Goal: Task Accomplishment & Management: Manage account settings

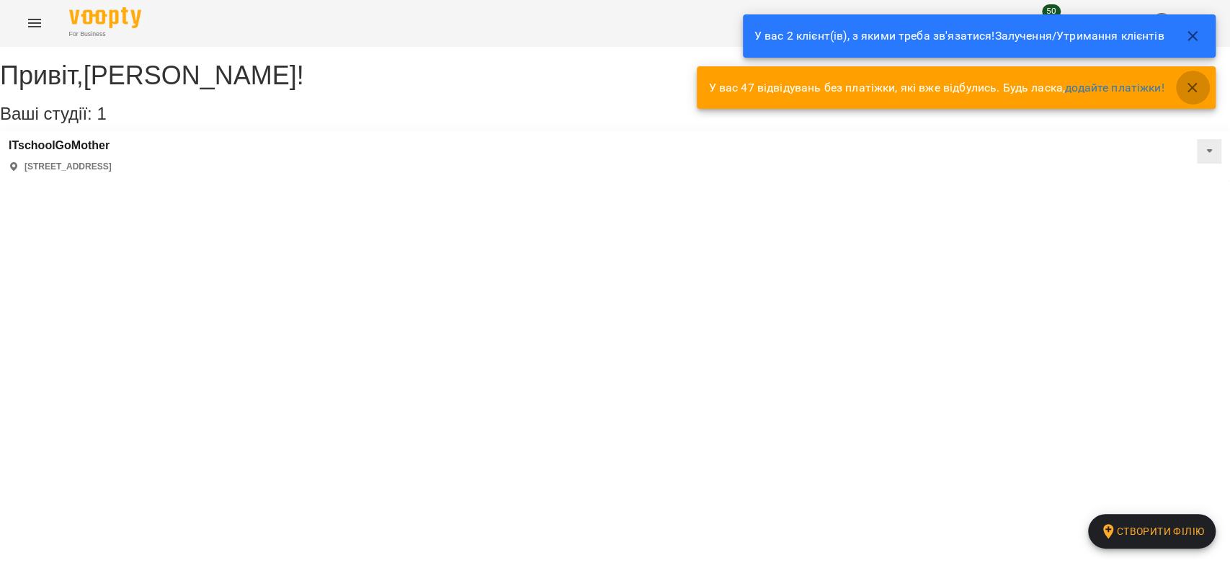
click at [1188, 75] on button "button" at bounding box center [1192, 88] width 35 height 35
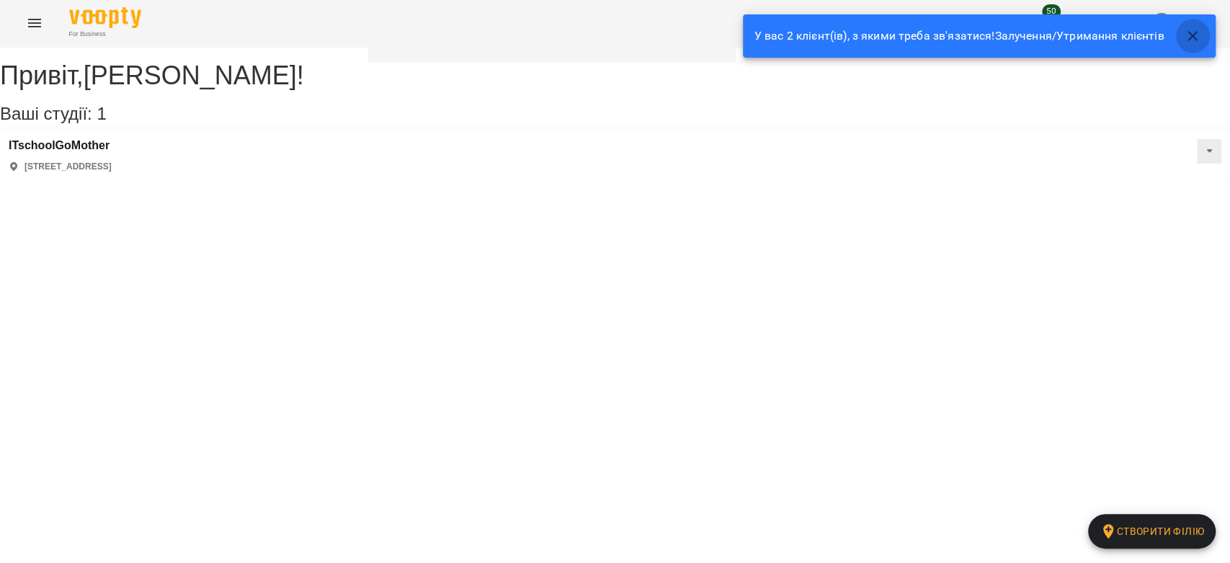
click at [1188, 48] on button "button" at bounding box center [1192, 36] width 35 height 35
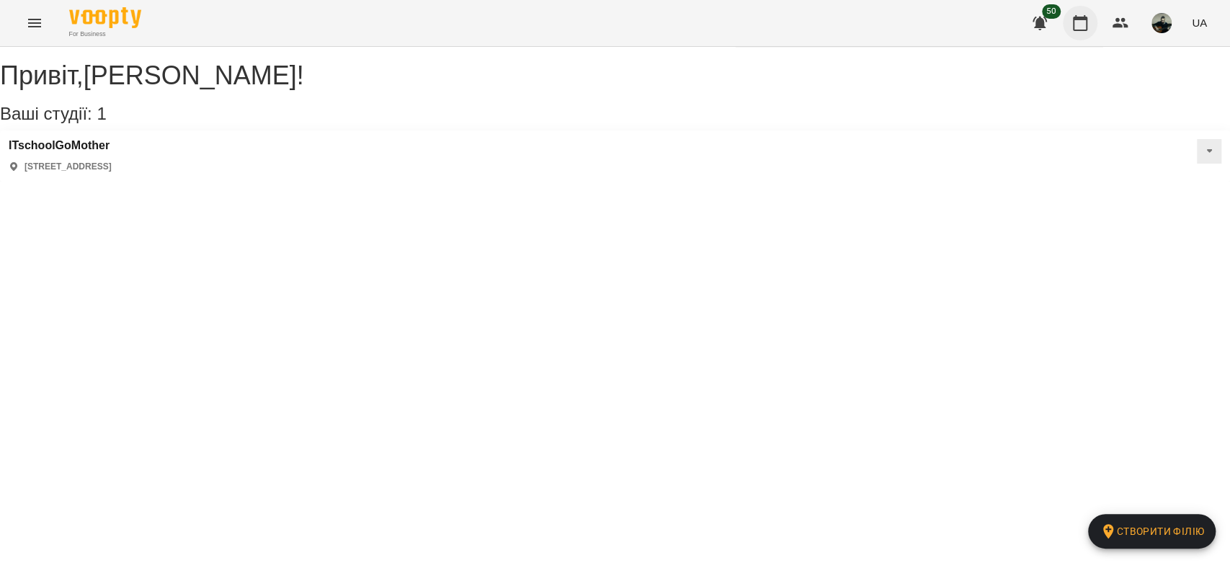
click at [1077, 27] on icon "button" at bounding box center [1080, 22] width 17 height 17
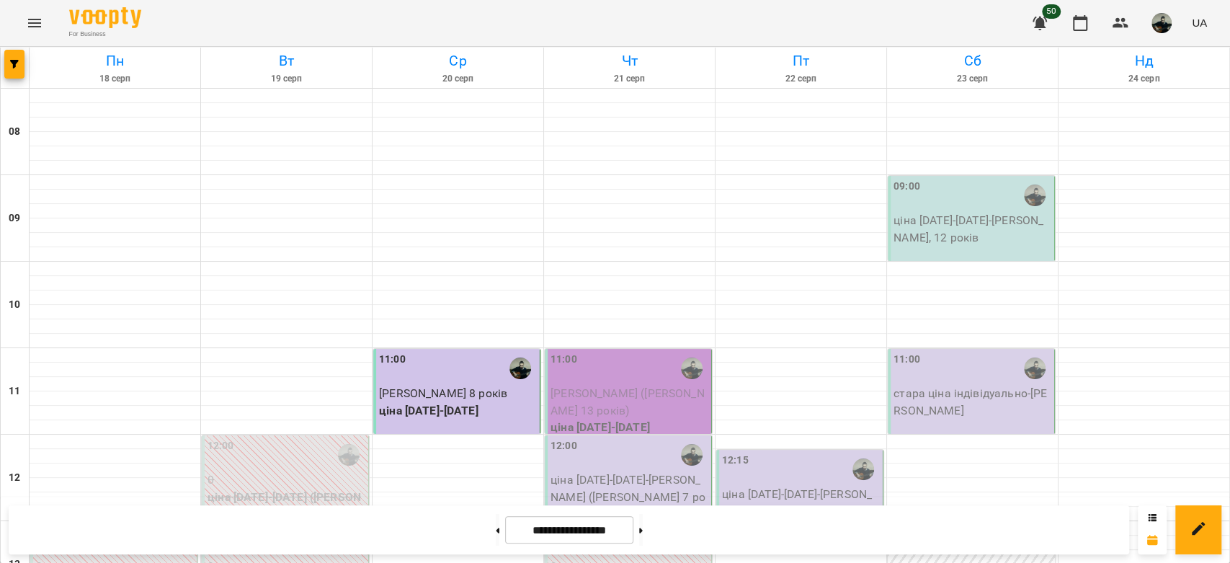
scroll to position [409, 0]
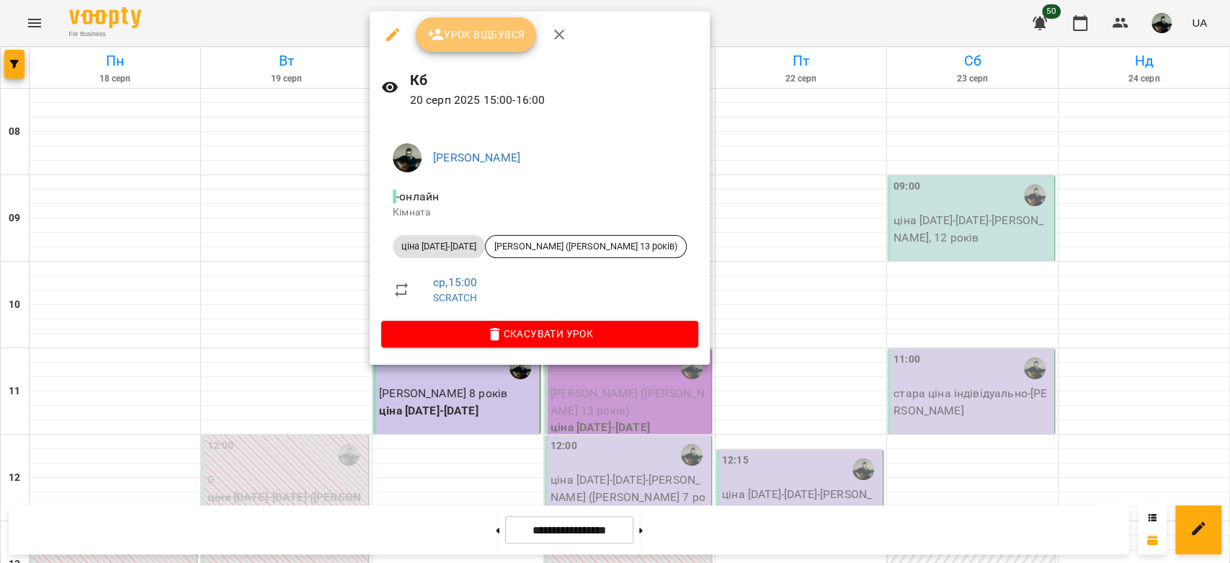
click at [490, 45] on button "Урок відбувся" at bounding box center [476, 34] width 121 height 35
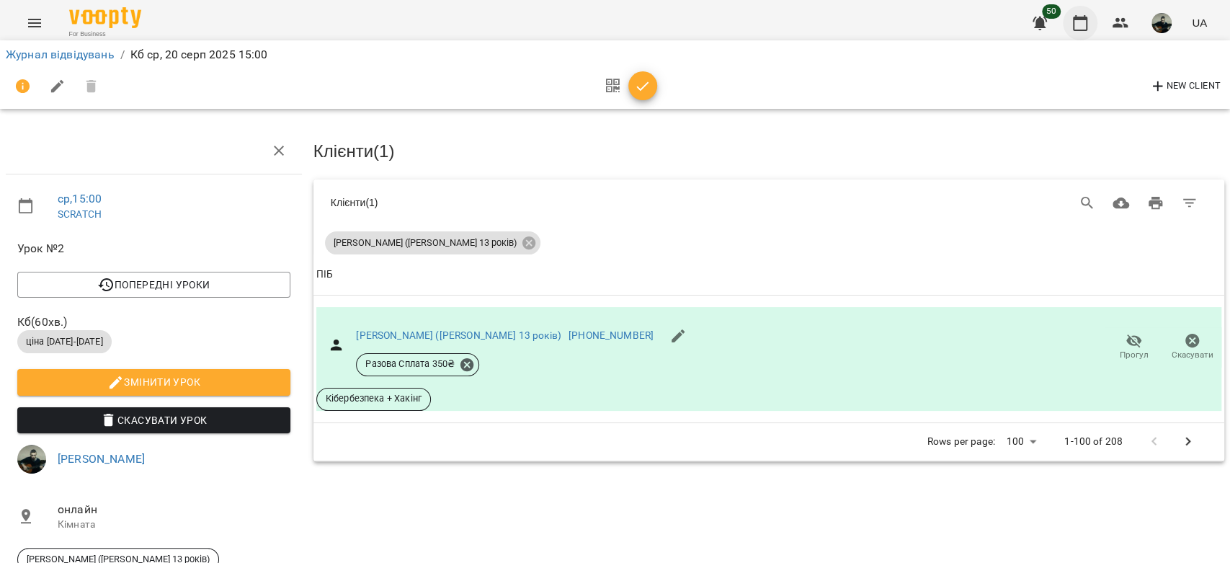
click at [1080, 36] on div "For Business 50 UA Журнал відвідувань / Кб [DATE] 15:00 New Client ср , 15:00 S…" at bounding box center [615, 328] width 1230 height 657
click at [1080, 36] on button "button" at bounding box center [1080, 23] width 35 height 35
